Goal: Task Accomplishment & Management: Manage account settings

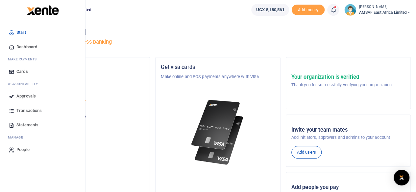
click at [17, 97] on span "Approvals" at bounding box center [25, 96] width 19 height 7
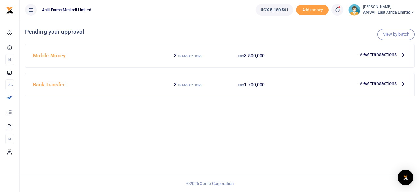
click at [47, 56] on h4 "Mobile Money" at bounding box center [93, 55] width 121 height 7
click at [375, 54] on span "View transactions" at bounding box center [378, 54] width 37 height 7
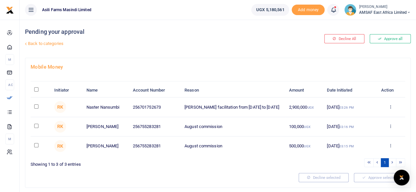
click at [34, 126] on input "checkbox" at bounding box center [36, 126] width 4 height 4
checkbox input "true"
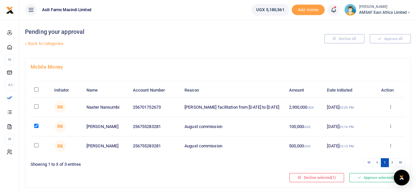
click at [34, 147] on input "checkbox" at bounding box center [36, 145] width 4 height 4
checkbox input "true"
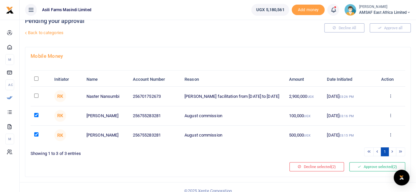
scroll to position [16, 0]
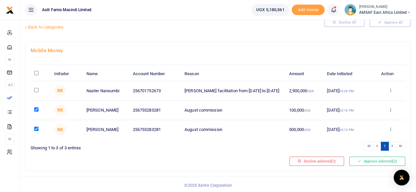
click at [372, 165] on div "Mobile Money Initiator Name Account Number Reason Amount Date Initiated Action …" at bounding box center [217, 106] width 385 height 129
click at [373, 162] on button "Approve selected (2)" at bounding box center [377, 161] width 56 height 9
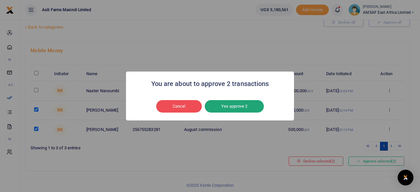
click at [239, 112] on button "Yes approve 2" at bounding box center [234, 106] width 59 height 12
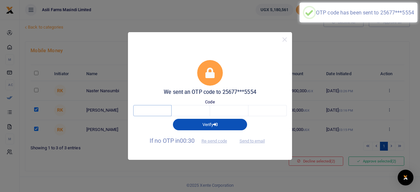
click at [162, 115] on input "text" at bounding box center [152, 110] width 38 height 11
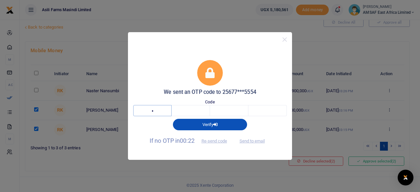
type input "4"
type input "9"
type input "1"
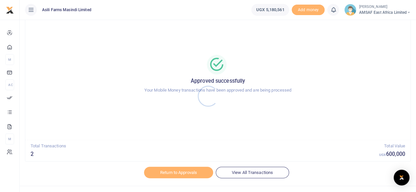
scroll to position [33, 0]
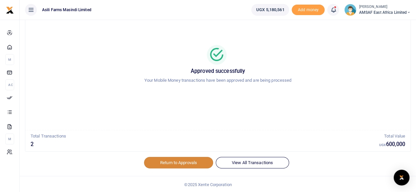
click at [171, 164] on link "Return to Approvals" at bounding box center [178, 162] width 69 height 11
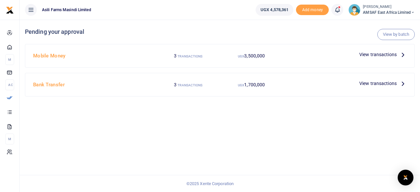
click at [377, 83] on span "View transactions" at bounding box center [378, 83] width 37 height 7
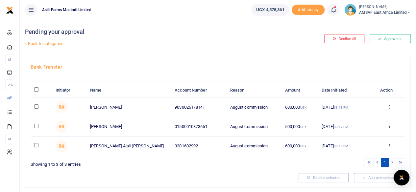
click at [35, 107] on input "checkbox" at bounding box center [36, 106] width 4 height 4
checkbox input "true"
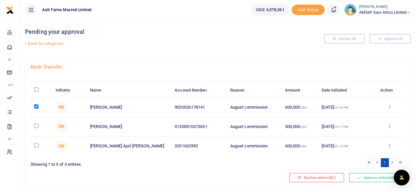
click at [34, 127] on input "checkbox" at bounding box center [36, 126] width 4 height 4
checkbox input "true"
click at [36, 144] on input "checkbox" at bounding box center [36, 145] width 4 height 4
checkbox input "true"
click at [365, 178] on button "Approve selected (3)" at bounding box center [377, 177] width 56 height 9
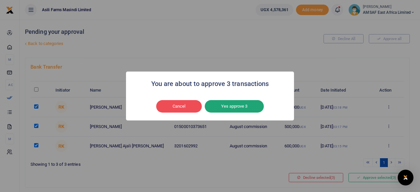
click at [233, 108] on button "Yes approve 3" at bounding box center [234, 106] width 59 height 12
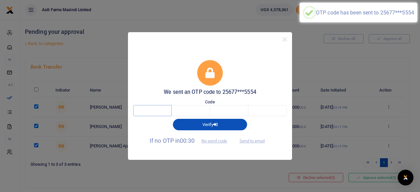
click at [160, 112] on input "text" at bounding box center [152, 110] width 38 height 11
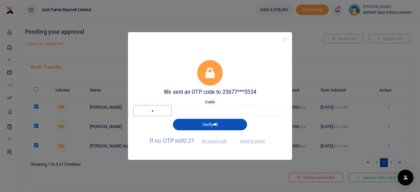
type input "4"
type input "6"
type input "3"
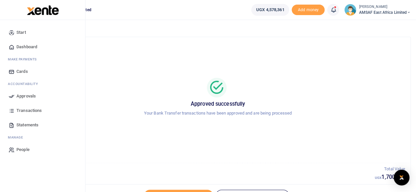
click at [28, 97] on span "Approvals" at bounding box center [25, 96] width 19 height 7
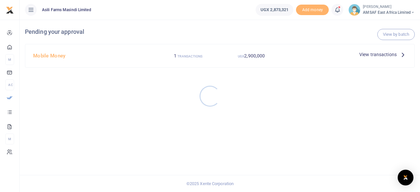
click at [40, 57] on div at bounding box center [210, 96] width 420 height 192
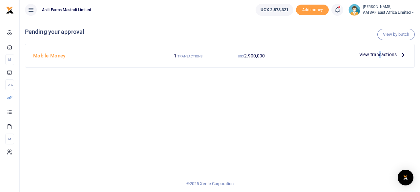
click at [379, 51] on div "Mobile Money 1 TRANSACTIONS UGX 2,900,000 View transactions" at bounding box center [220, 55] width 390 height 23
click at [379, 51] on span "View transactions" at bounding box center [378, 54] width 37 height 7
